Goal: Find specific page/section: Find specific page/section

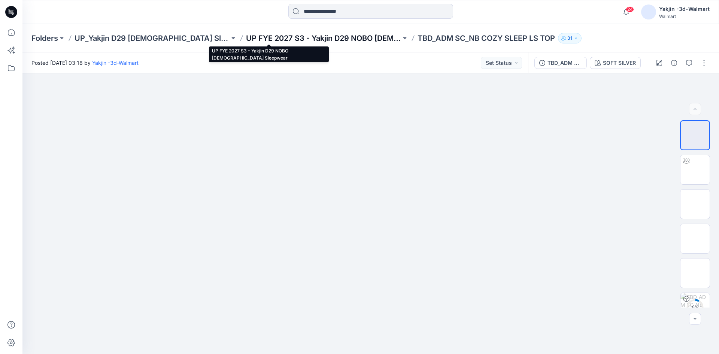
click at [288, 36] on p "UP FYE 2027 S3 - Yakjin D29 NOBO [DEMOGRAPHIC_DATA] Sleepwear" at bounding box center [323, 38] width 155 height 10
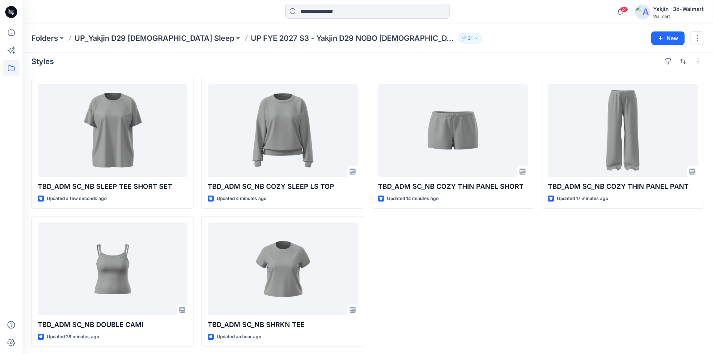
scroll to position [8, 0]
